Goal: Information Seeking & Learning: Learn about a topic

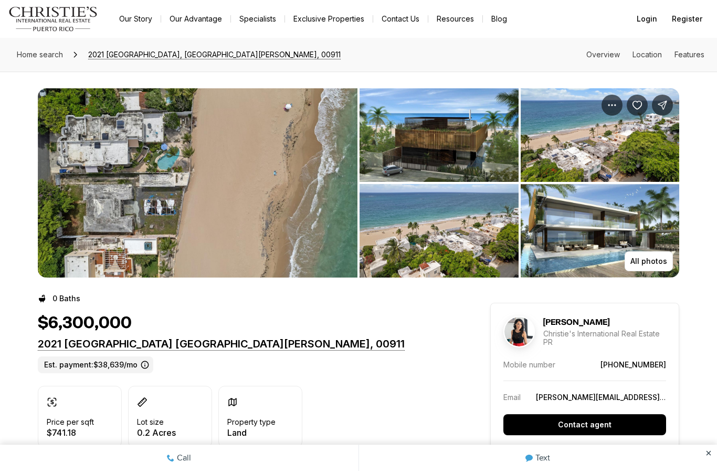
click at [94, 195] on img "View image gallery" at bounding box center [198, 182] width 320 height 189
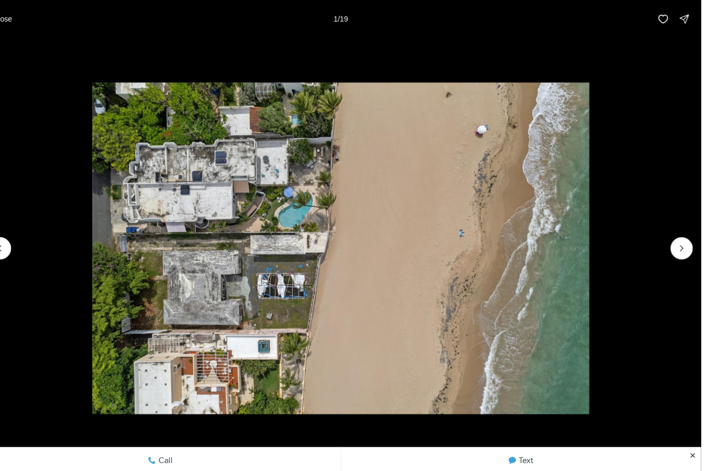
scroll to position [21, 0]
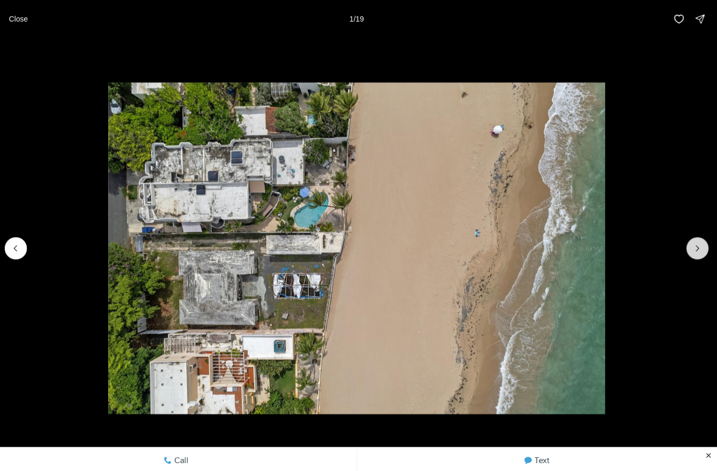
click at [687, 258] on button "Next slide" at bounding box center [698, 247] width 22 height 22
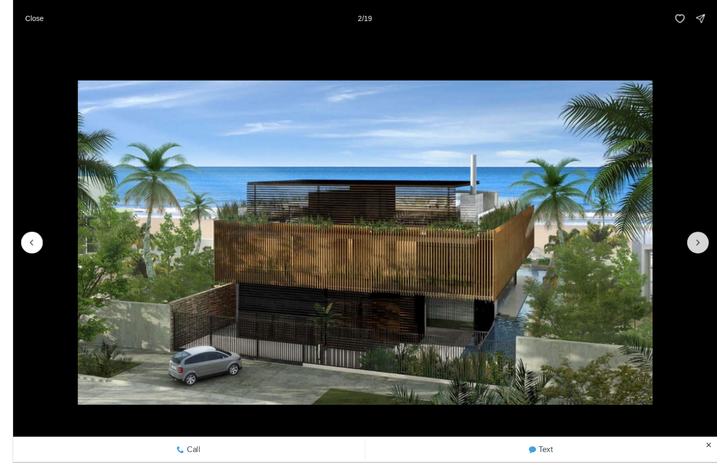
scroll to position [114, 0]
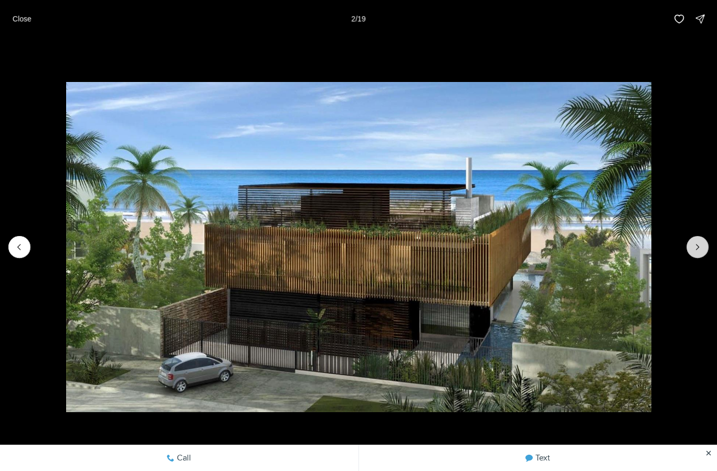
click at [695, 246] on icon "Next slide" at bounding box center [698, 247] width 11 height 11
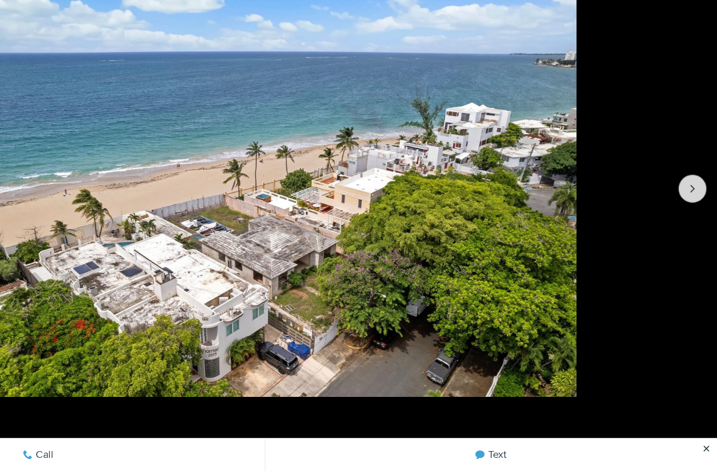
scroll to position [172, 0]
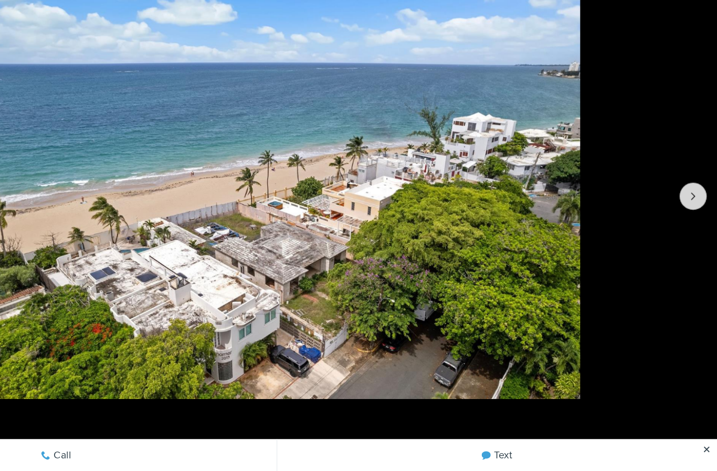
click at [693, 242] on icon "Next slide" at bounding box center [698, 247] width 11 height 11
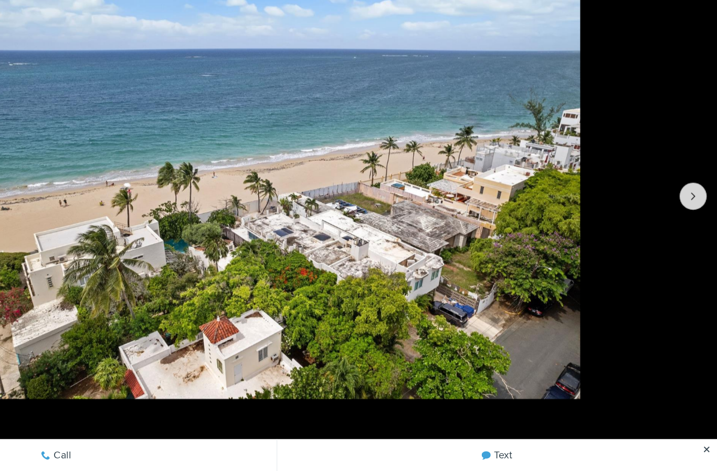
click at [687, 236] on button "Next slide" at bounding box center [698, 247] width 22 height 22
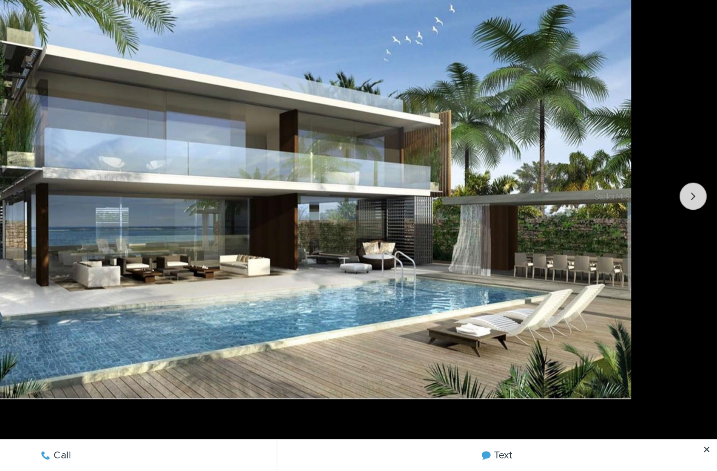
click at [693, 242] on icon "Next slide" at bounding box center [698, 247] width 11 height 11
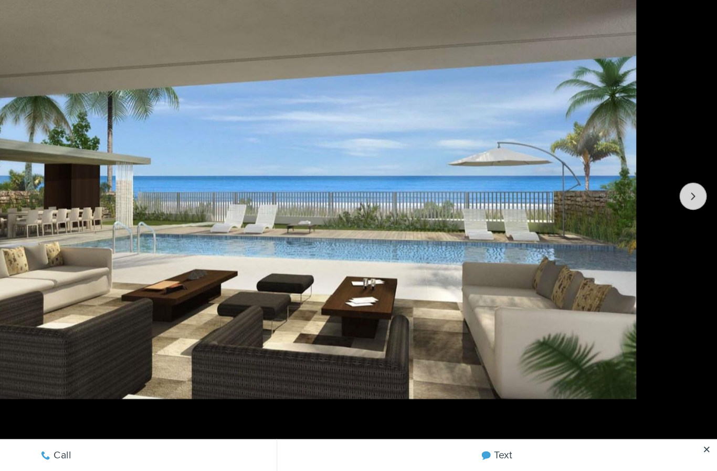
click at [693, 242] on icon "Next slide" at bounding box center [698, 247] width 11 height 11
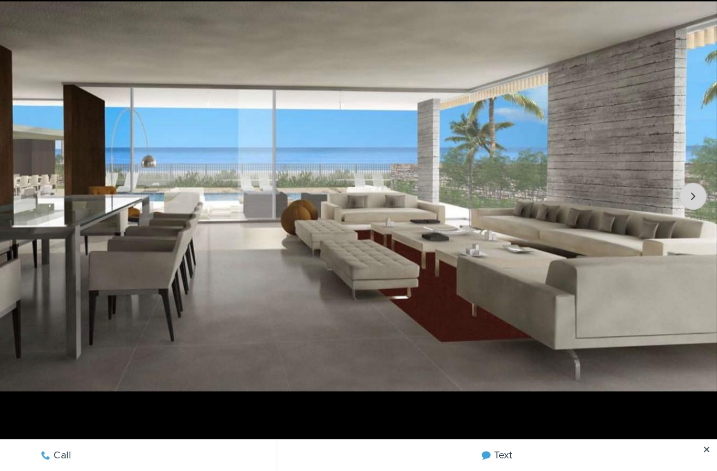
scroll to position [172, 0]
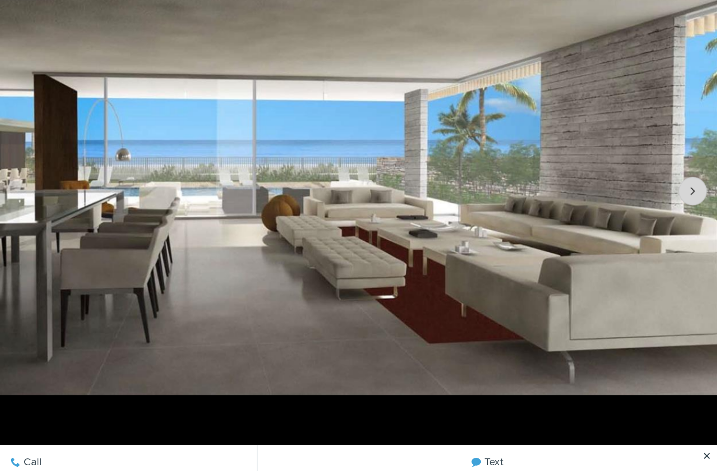
click at [693, 242] on icon "Next slide" at bounding box center [698, 247] width 11 height 11
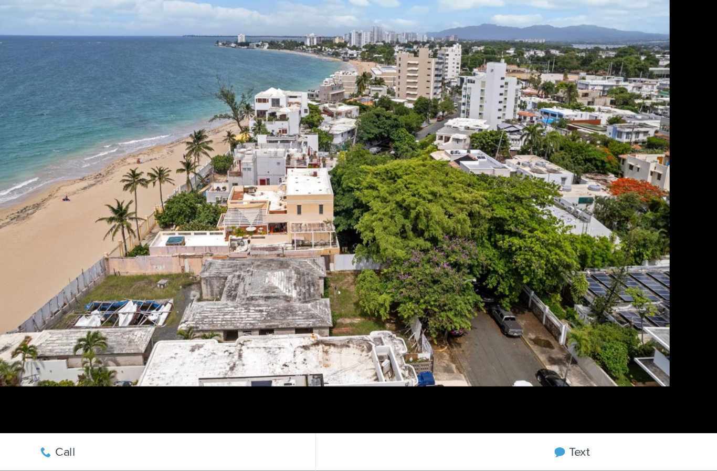
scroll to position [201, 0]
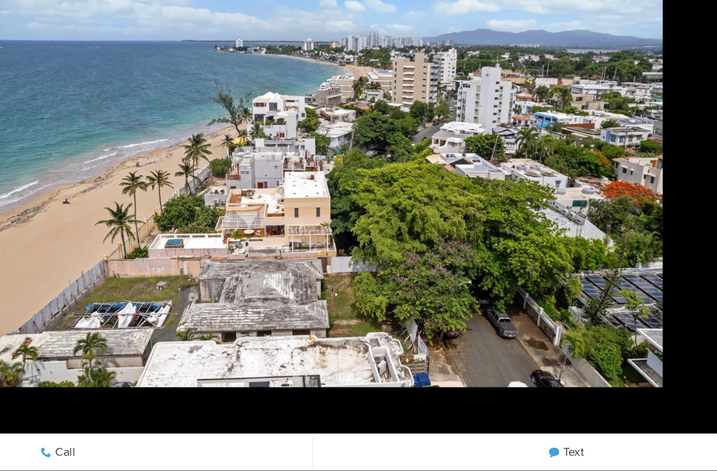
click at [473, 156] on img "8 of 19" at bounding box center [358, 246] width 495 height 329
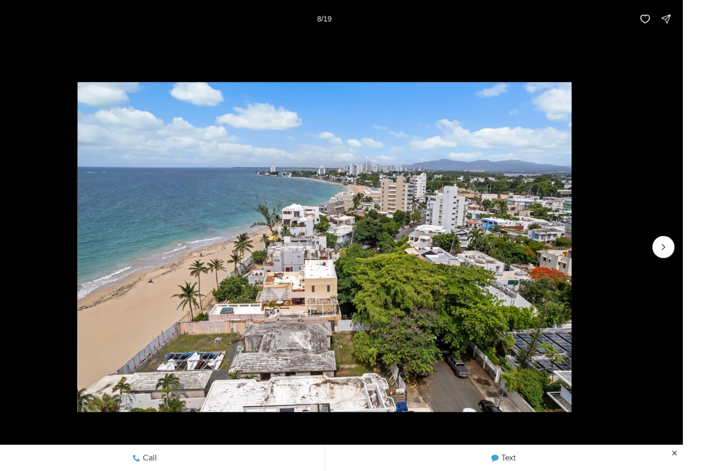
scroll to position [262, 0]
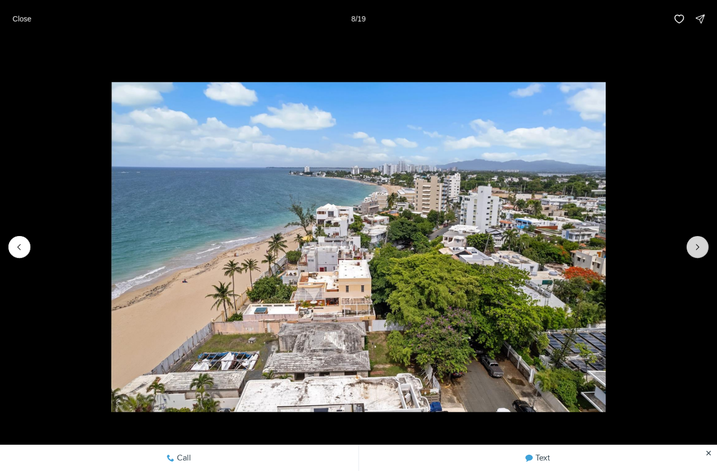
click at [699, 247] on icon "Next slide" at bounding box center [698, 246] width 3 height 5
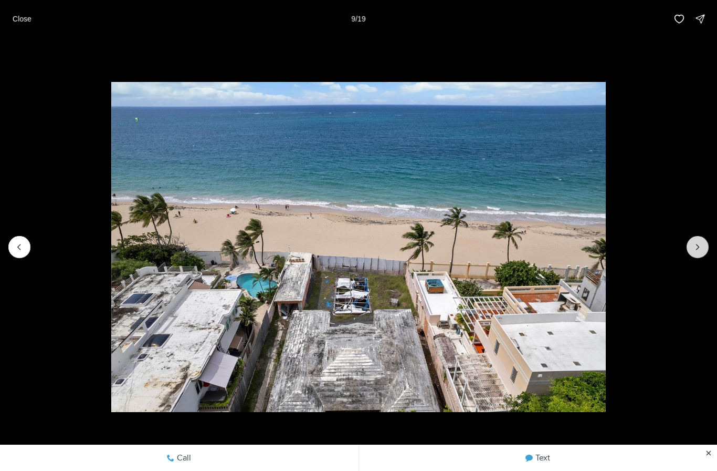
click at [696, 252] on icon "Next slide" at bounding box center [698, 247] width 11 height 11
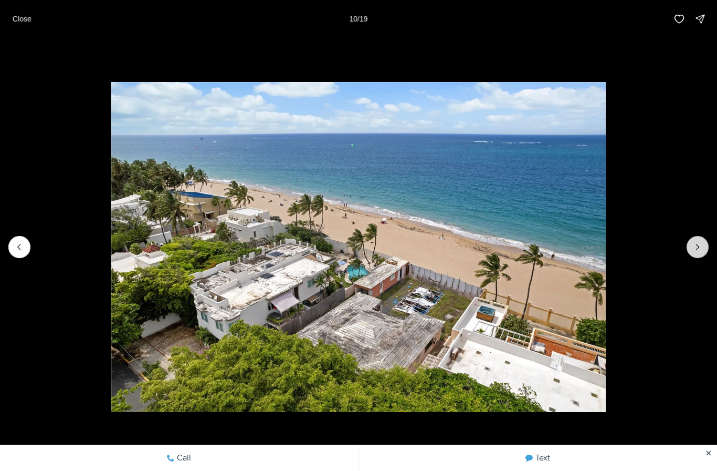
click at [697, 248] on icon "Next slide" at bounding box center [698, 247] width 11 height 11
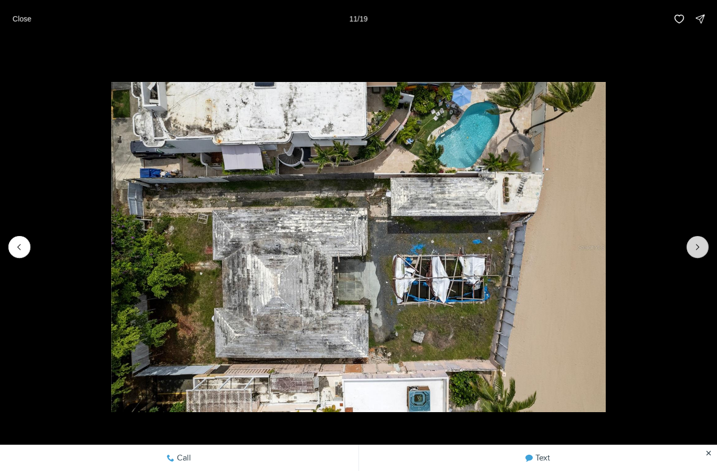
click at [695, 249] on icon "Next slide" at bounding box center [698, 247] width 11 height 11
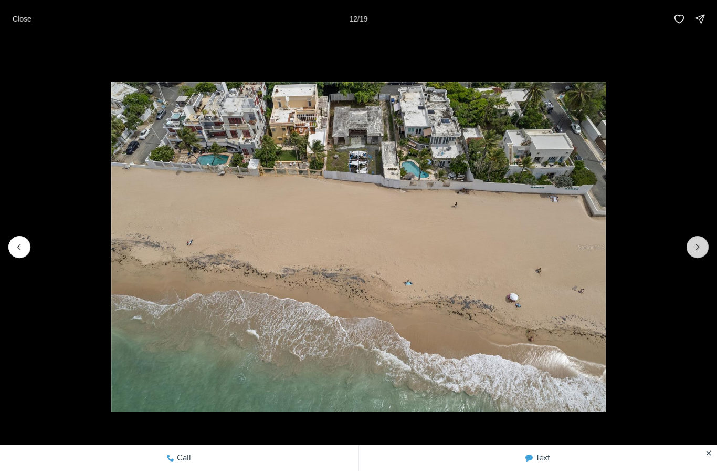
click at [701, 246] on icon "Next slide" at bounding box center [698, 247] width 11 height 11
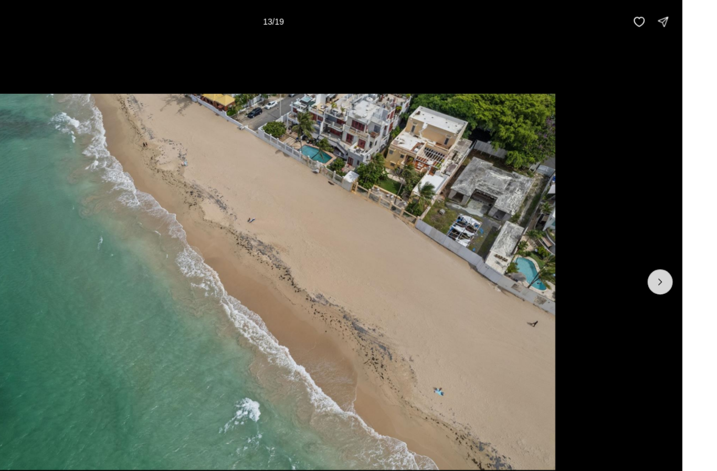
scroll to position [216, 0]
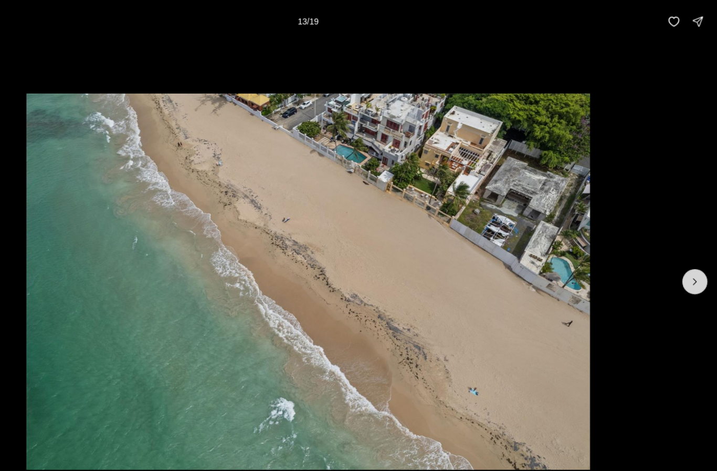
click at [693, 251] on icon "Next slide" at bounding box center [698, 247] width 11 height 11
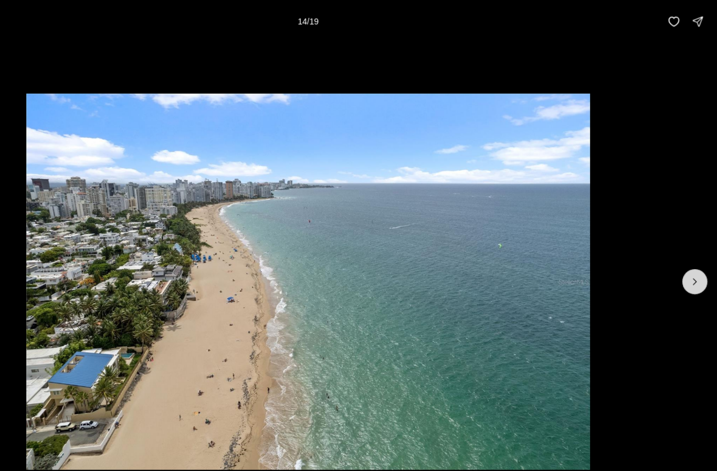
click at [693, 251] on icon "Next slide" at bounding box center [698, 247] width 11 height 11
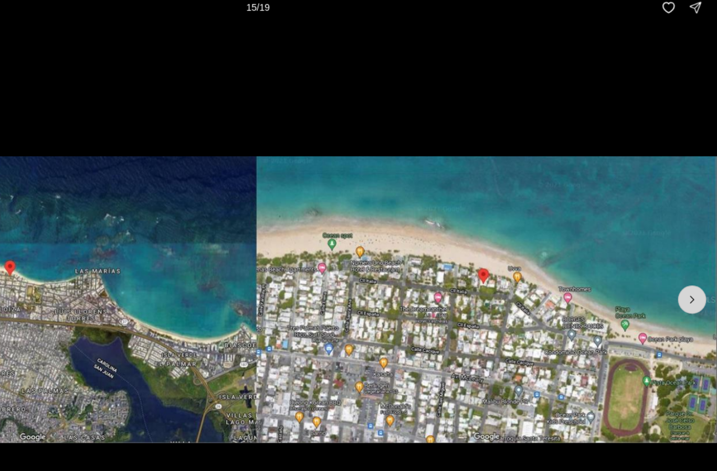
click at [697, 244] on icon "Next slide" at bounding box center [698, 246] width 3 height 5
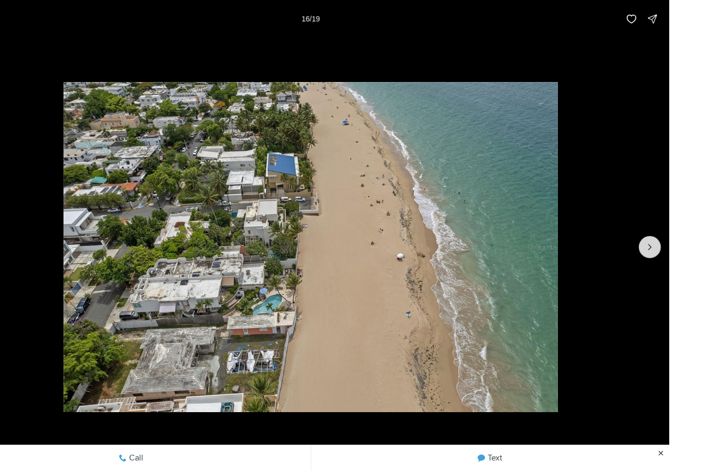
scroll to position [179, 0]
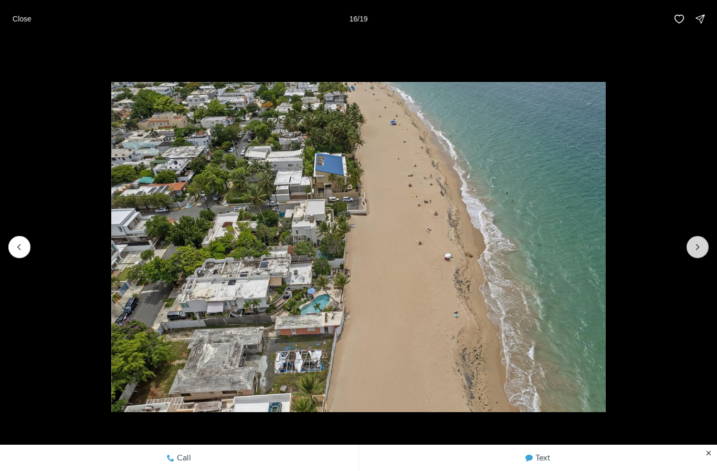
click at [700, 248] on icon "Next slide" at bounding box center [698, 247] width 11 height 11
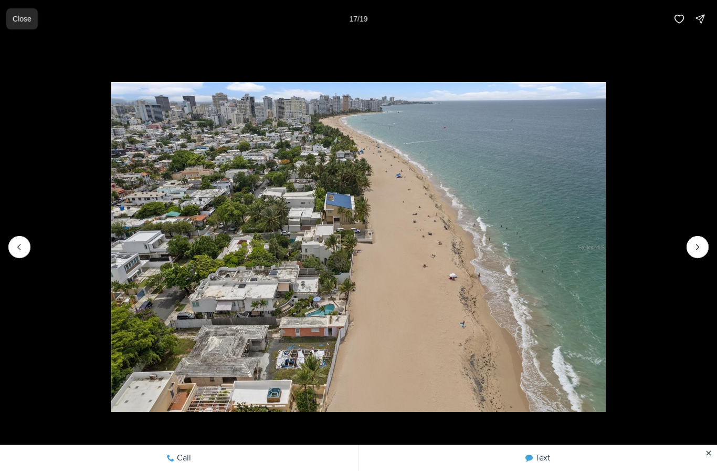
click at [17, 18] on p "Close" at bounding box center [22, 19] width 19 height 8
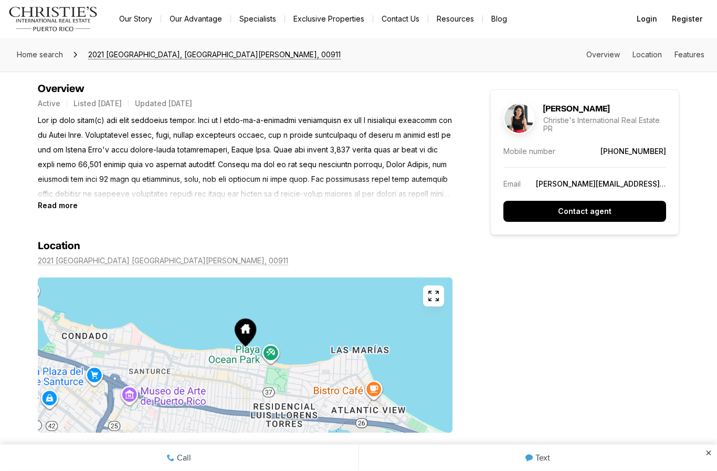
scroll to position [383, 0]
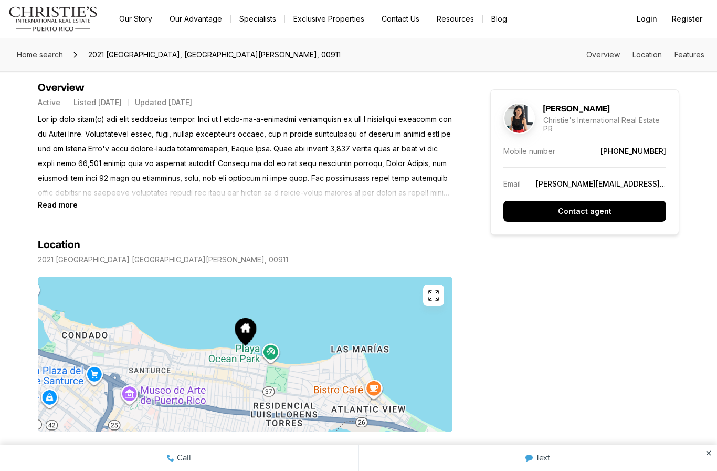
click at [49, 207] on b "Read more" at bounding box center [58, 204] width 40 height 9
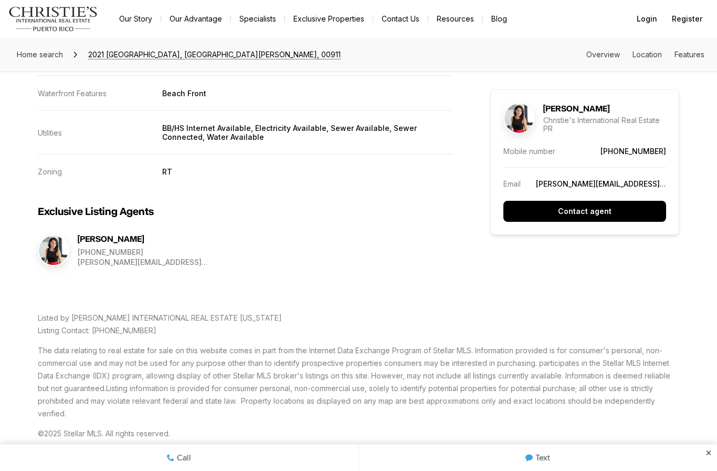
scroll to position [1714, 0]
click at [57, 245] on img at bounding box center [53, 249] width 29 height 29
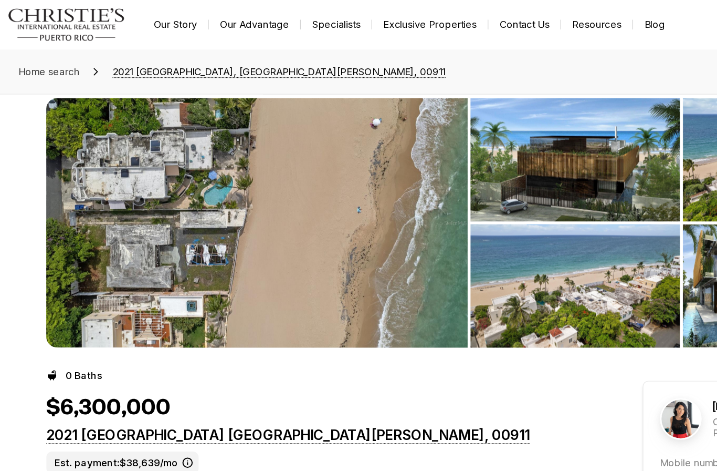
scroll to position [0, 0]
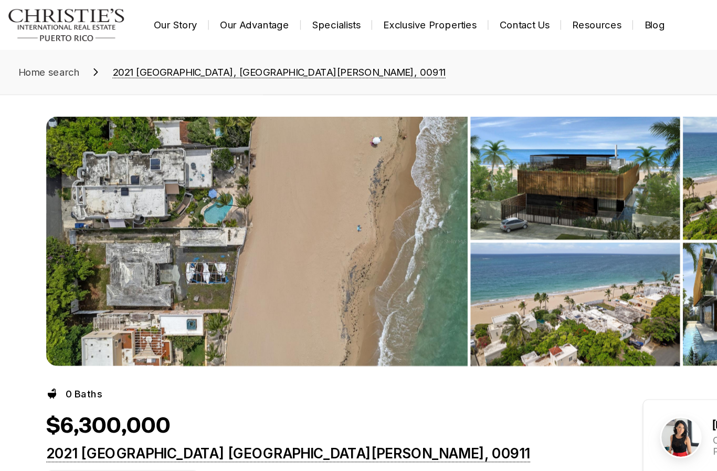
click at [403, 144] on img "View image gallery" at bounding box center [439, 134] width 159 height 93
